Goal: Navigation & Orientation: Find specific page/section

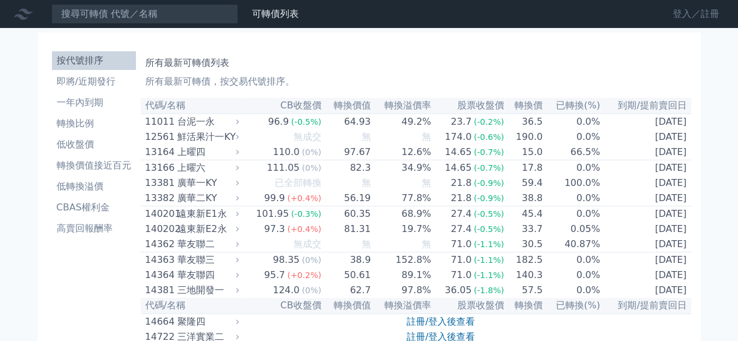
click at [680, 16] on link "登入／註冊" at bounding box center [695, 14] width 65 height 19
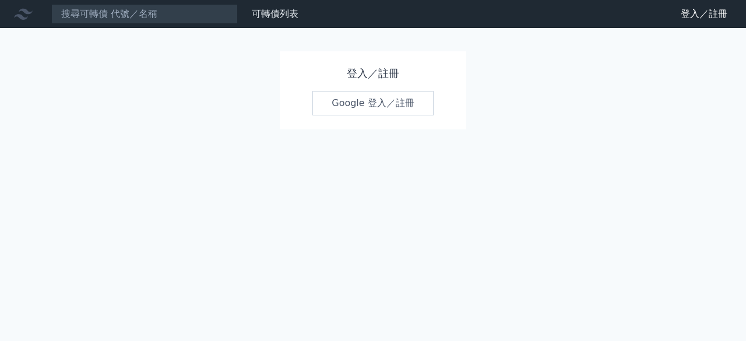
click at [362, 102] on link "Google 登入／註冊" at bounding box center [373, 103] width 121 height 24
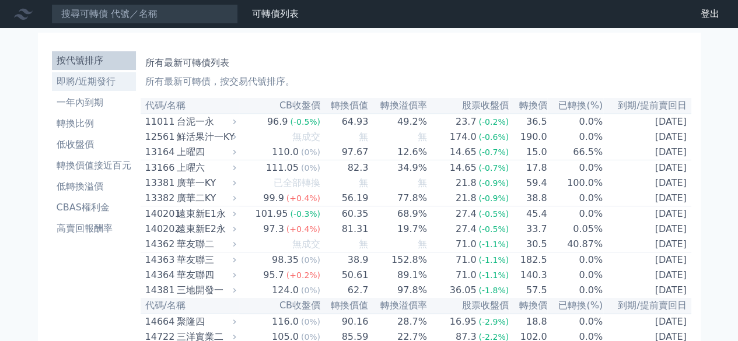
click at [97, 83] on li "即將/近期發行" at bounding box center [94, 82] width 84 height 14
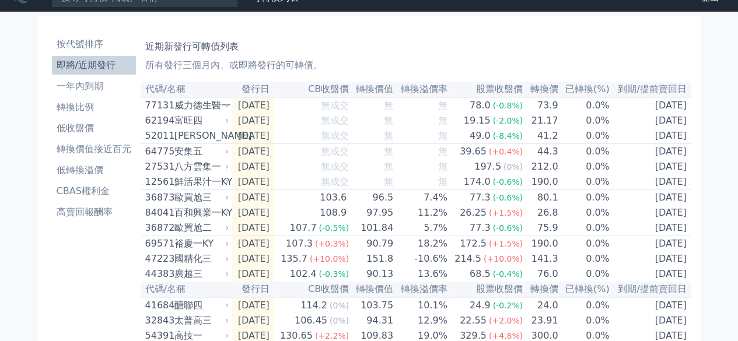
scroll to position [17, 0]
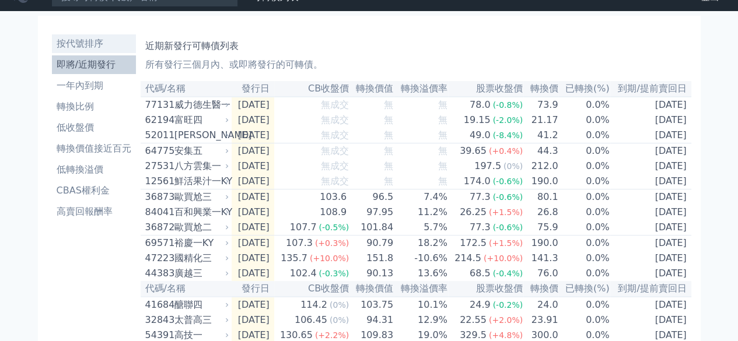
click at [85, 45] on li "按代號排序" at bounding box center [94, 44] width 84 height 14
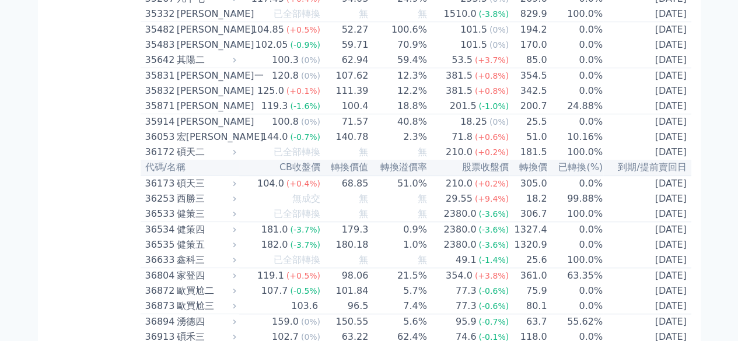
scroll to position [2539, 0]
